Goal: Task Accomplishment & Management: Manage account settings

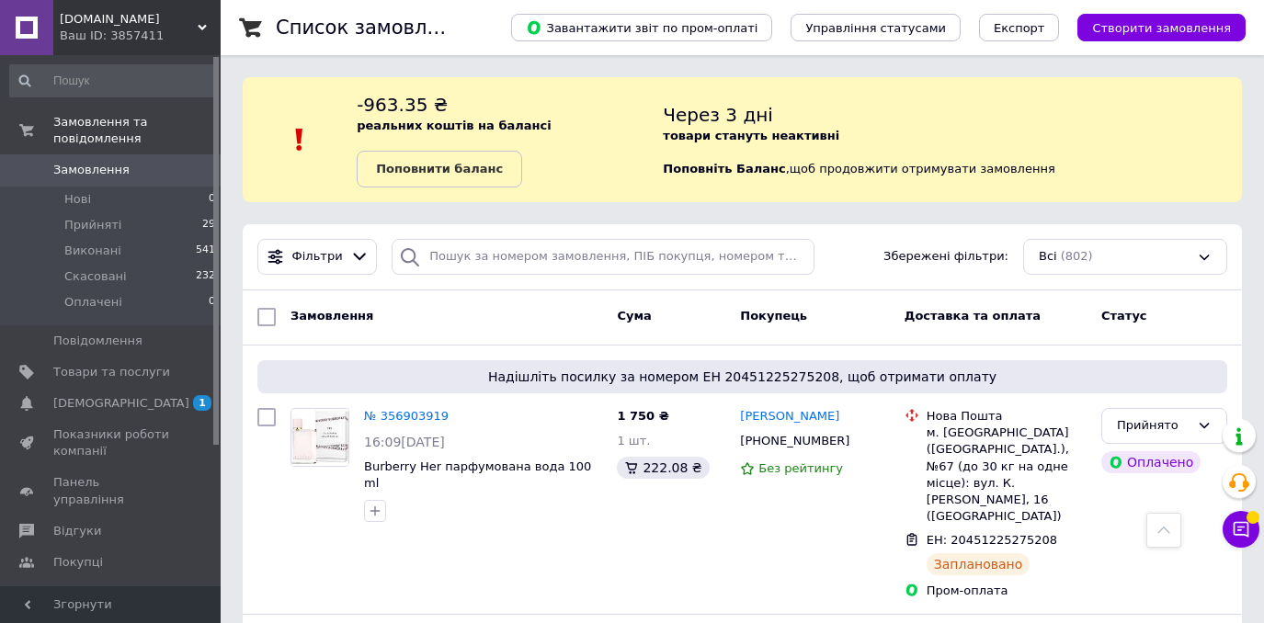
scroll to position [1670, 0]
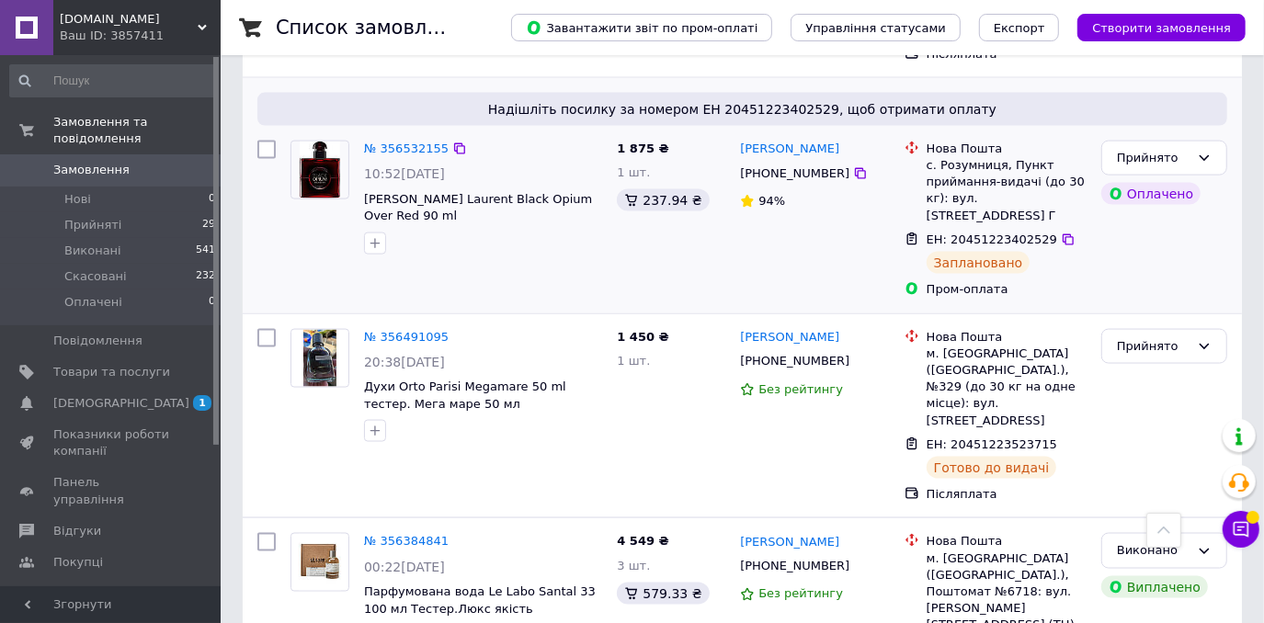
click at [537, 160] on div "№ 356532155 10:52[DATE] [PERSON_NAME] Laurent Black Opium Over Red 90 ml" at bounding box center [446, 219] width 326 height 173
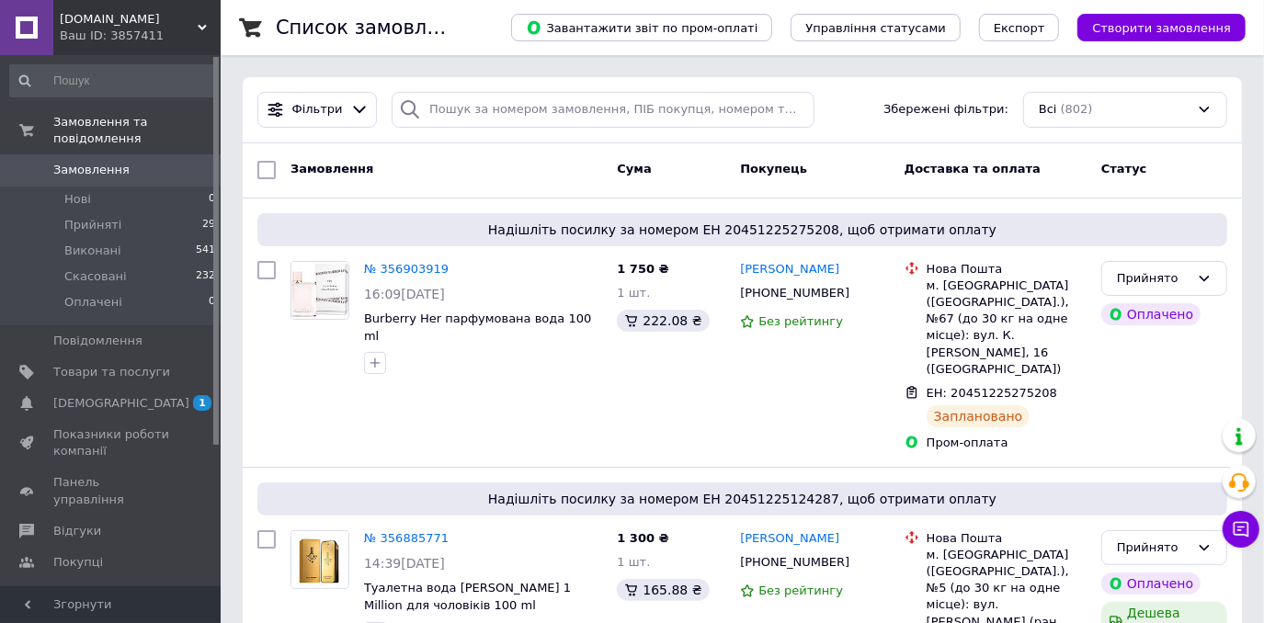
click at [114, 586] on span "Каталог ProSale" at bounding box center [102, 594] width 99 height 17
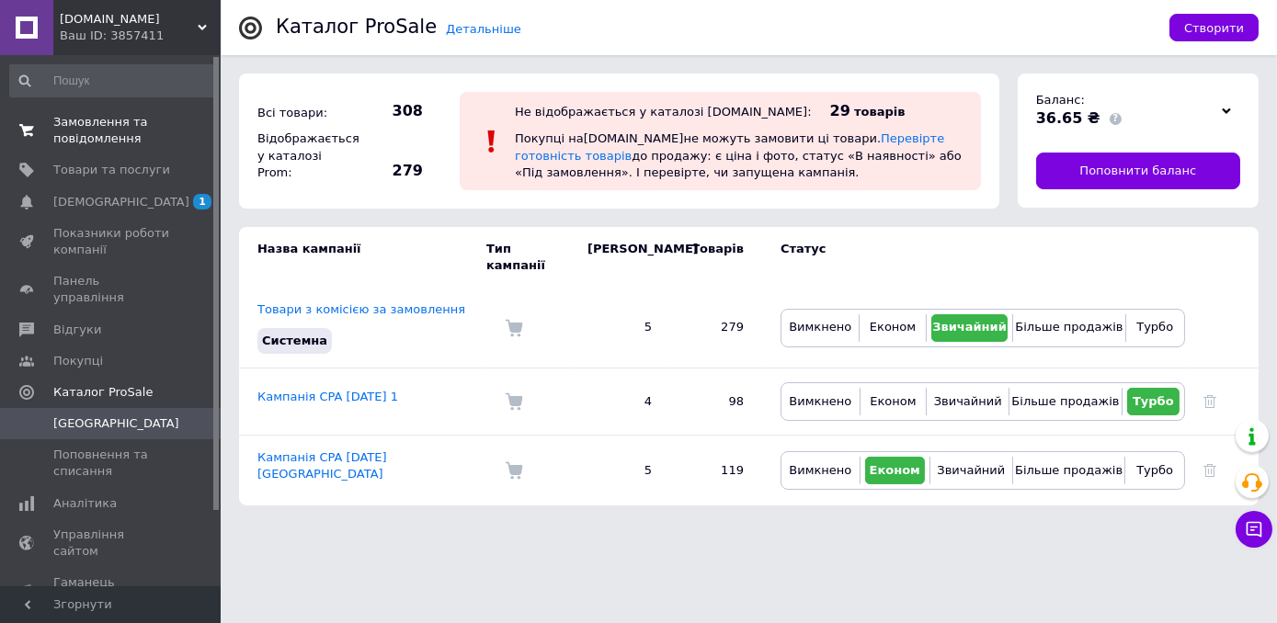
click at [112, 128] on span "Замовлення та повідомлення" at bounding box center [111, 130] width 117 height 33
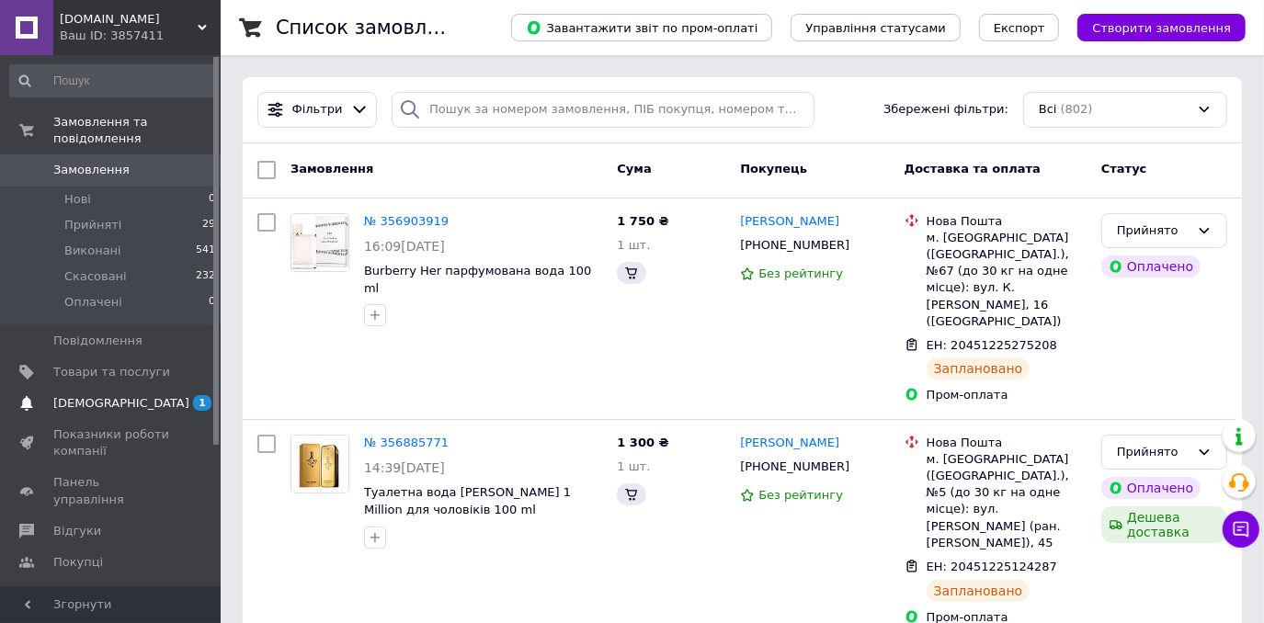
click at [120, 388] on link "Сповіщення 1 0" at bounding box center [113, 403] width 226 height 31
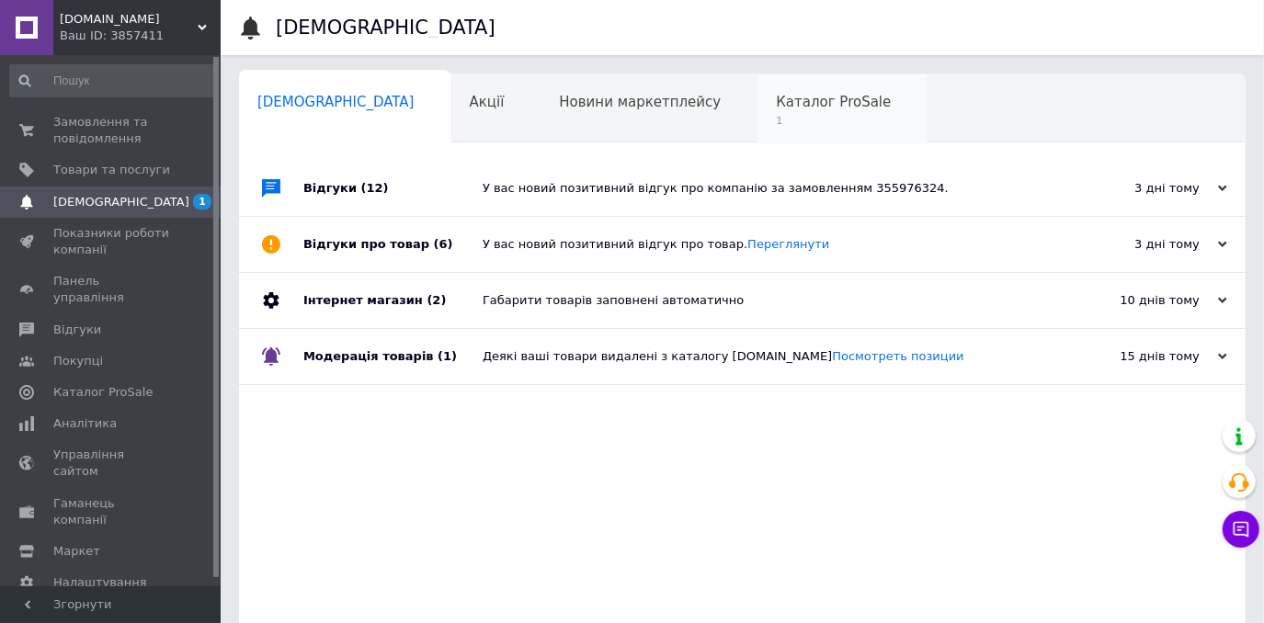
click at [776, 94] on span "Каталог ProSale" at bounding box center [833, 102] width 115 height 17
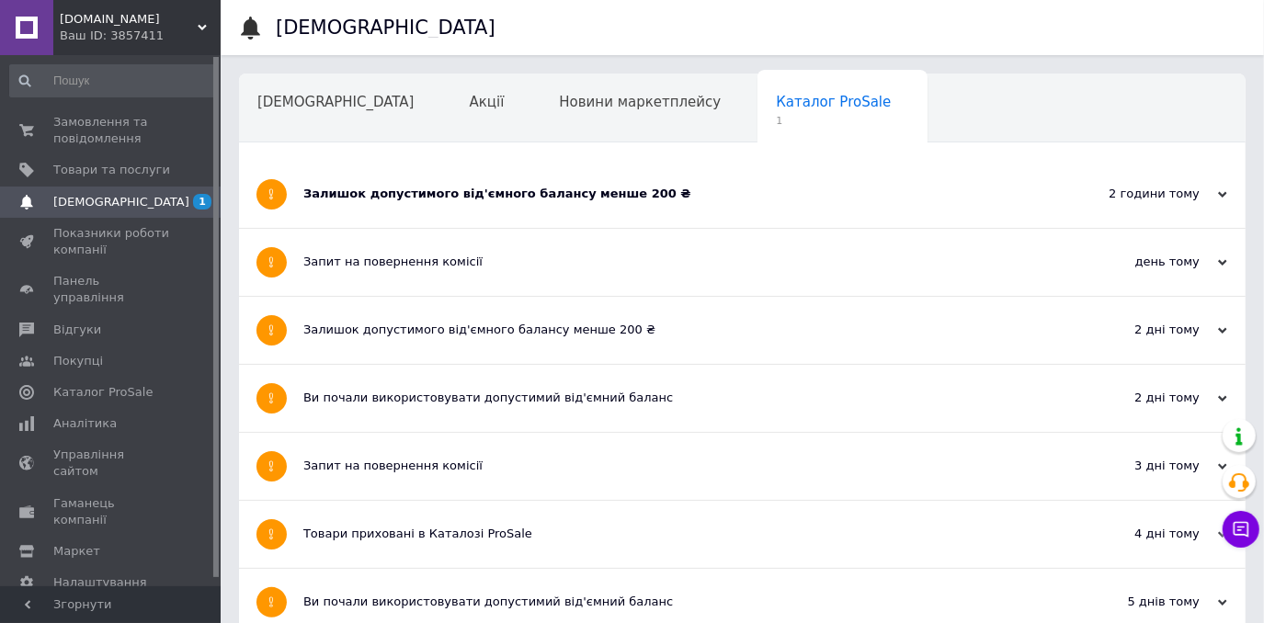
click at [195, 20] on span "st-luxperfumes.com.ua" at bounding box center [129, 19] width 138 height 17
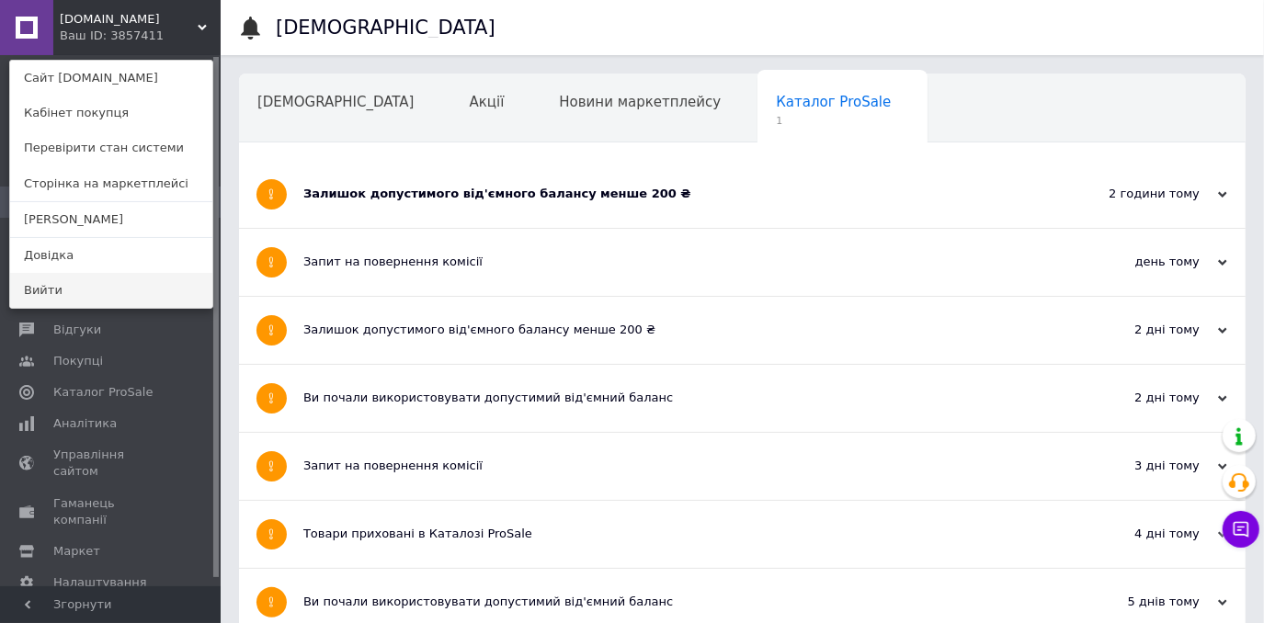
click at [95, 291] on link "Вийти" at bounding box center [111, 290] width 202 height 35
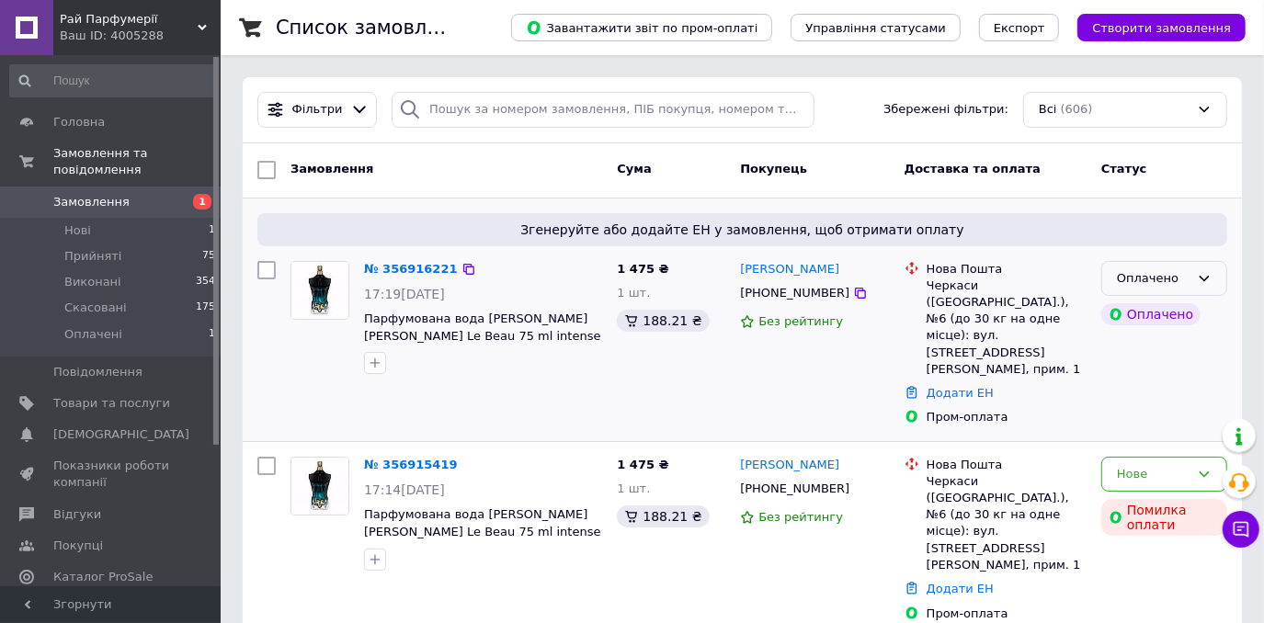
click at [1198, 280] on icon at bounding box center [1204, 278] width 15 height 15
click at [1178, 317] on li "Прийнято" at bounding box center [1165, 317] width 124 height 34
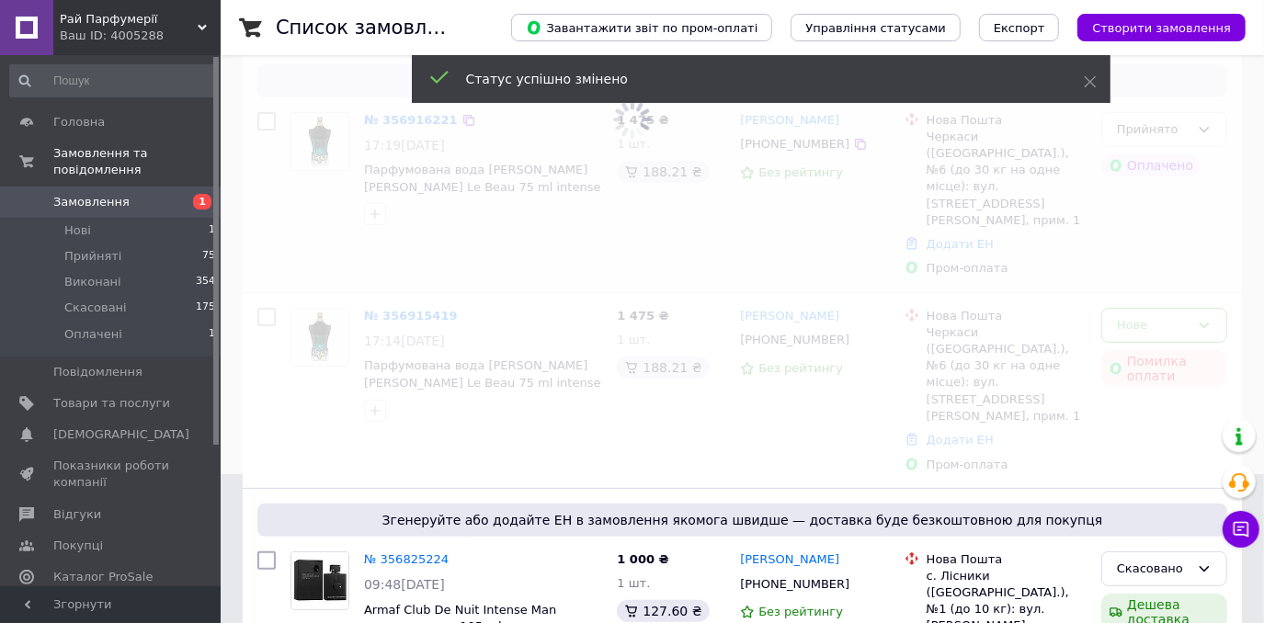
scroll to position [169, 0]
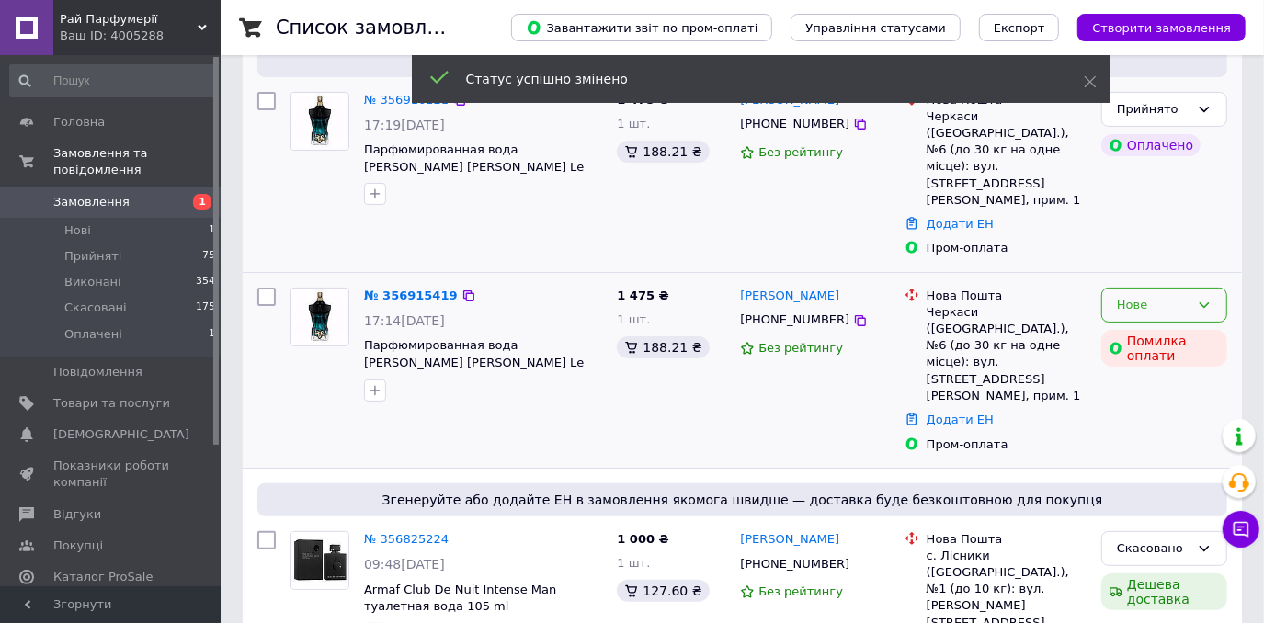
click at [1152, 296] on div "Нове" at bounding box center [1153, 305] width 73 height 19
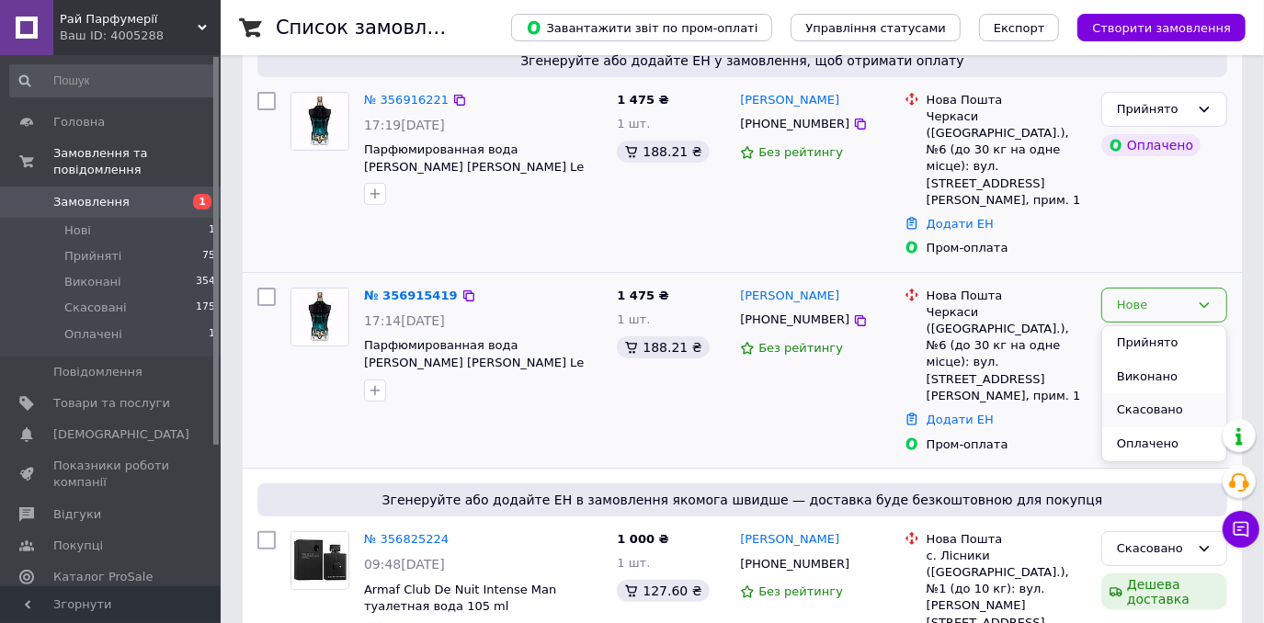
click at [1126, 394] on li "Скасовано" at bounding box center [1165, 411] width 124 height 34
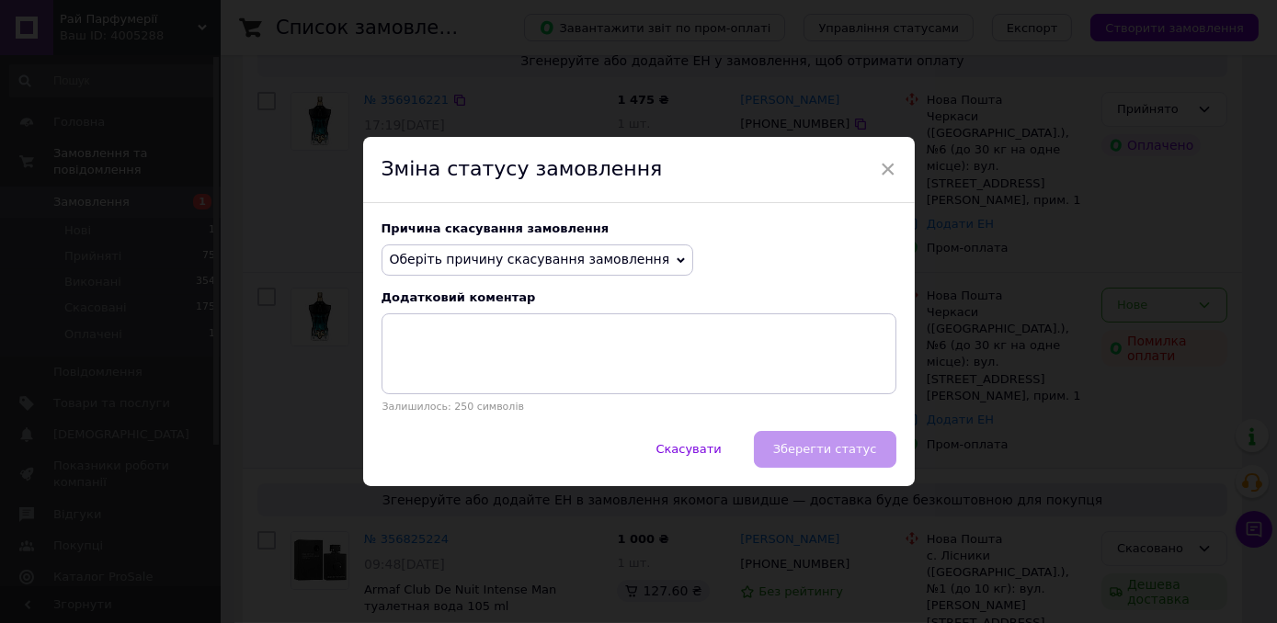
click at [530, 280] on div "Причина скасування замовлення Оберіть причину скасування замовлення Немає в ная…" at bounding box center [639, 317] width 552 height 228
drag, startPoint x: 530, startPoint y: 269, endPoint x: 509, endPoint y: 330, distance: 64.3
click at [530, 269] on span "Оберіть причину скасування замовлення" at bounding box center [538, 260] width 313 height 31
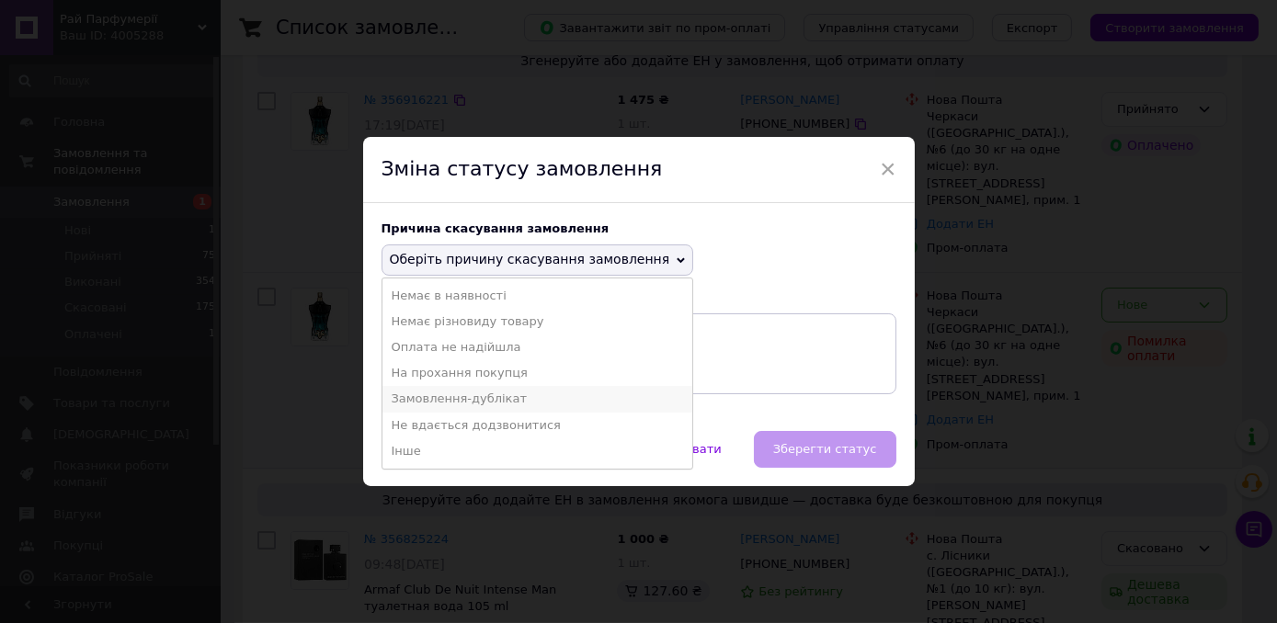
click at [482, 406] on li "Замовлення-дублікат" at bounding box center [538, 399] width 311 height 26
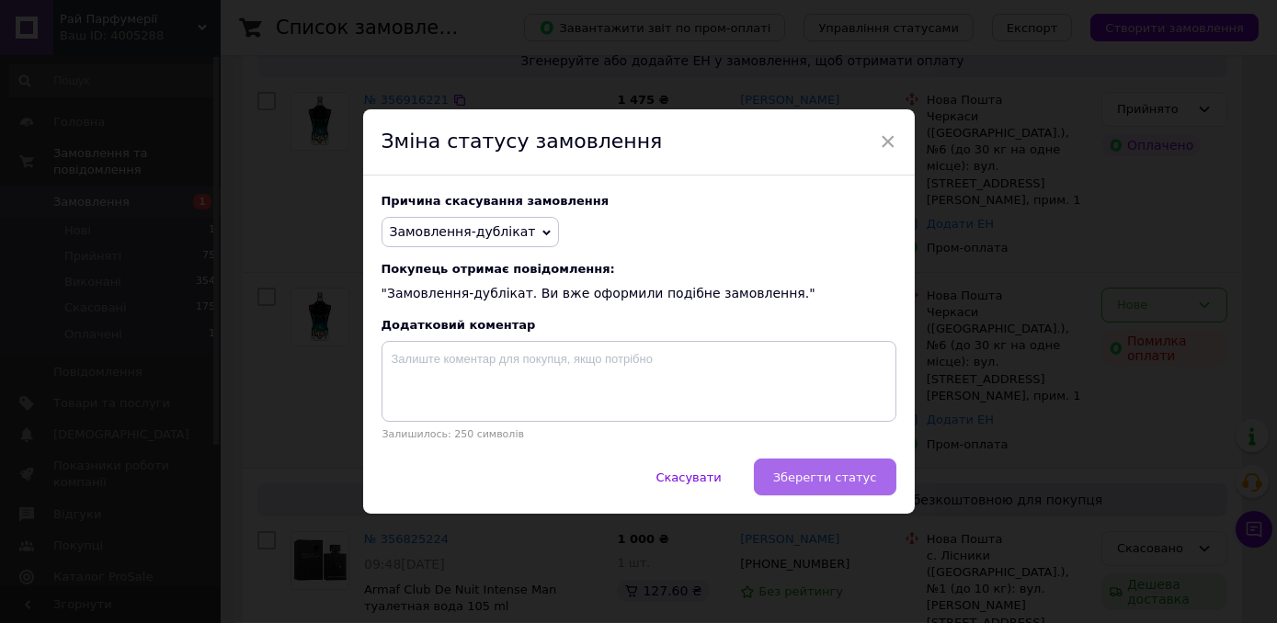
click at [806, 484] on span "Зберегти статус" at bounding box center [825, 478] width 104 height 14
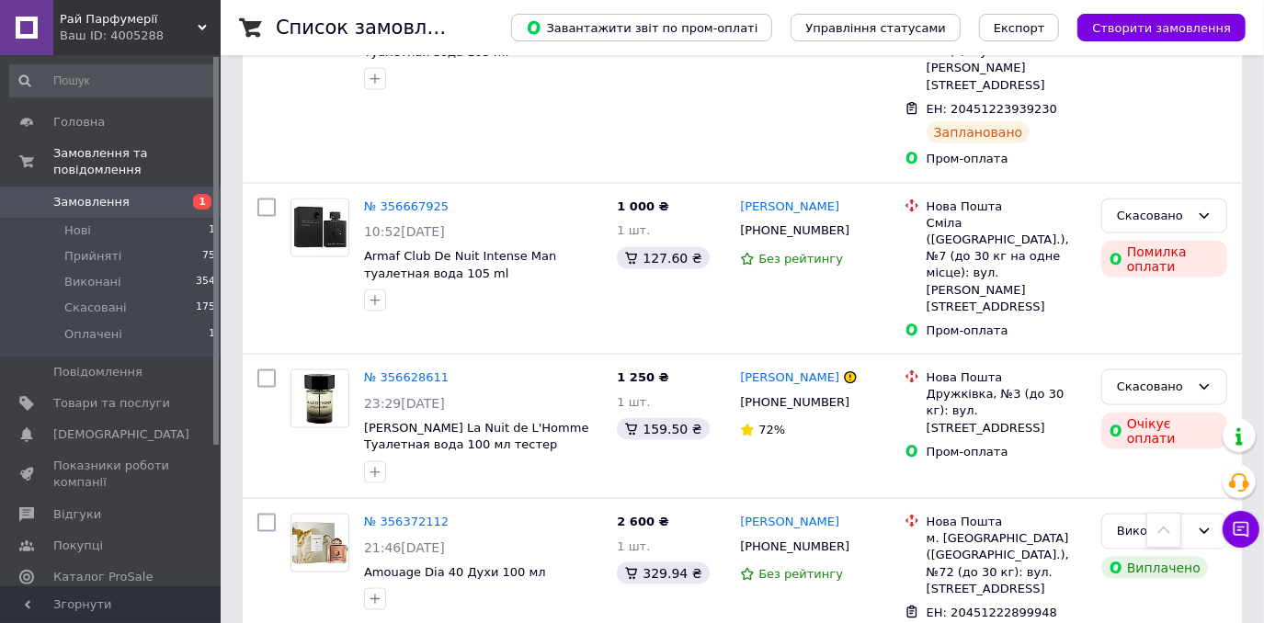
scroll to position [1652, 0]
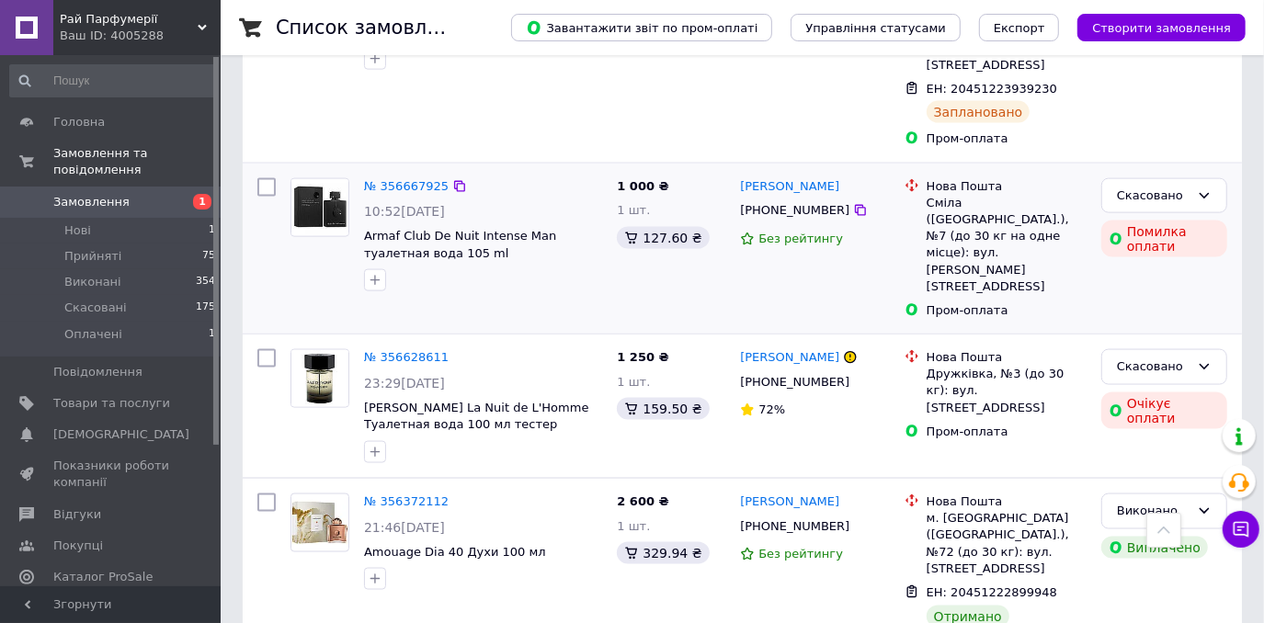
click at [1212, 171] on div "Скасовано Помилка оплати" at bounding box center [1164, 249] width 141 height 156
click at [502, 401] on span "[PERSON_NAME] La Nuit de L'Homme Туалетная вода 100 мл тестер" at bounding box center [476, 416] width 225 height 31
